Goal: Transaction & Acquisition: Book appointment/travel/reservation

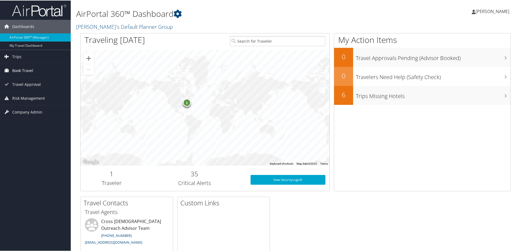
click at [23, 70] on span "Book Travel" at bounding box center [22, 70] width 21 height 14
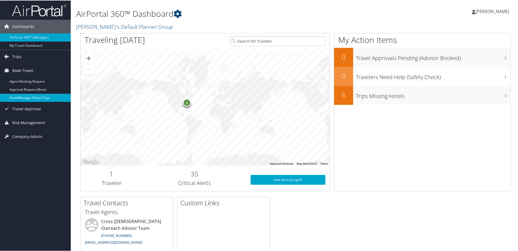
click at [30, 96] on link "Book/Manage Online Trips" at bounding box center [35, 97] width 71 height 8
